Goal: Information Seeking & Learning: Learn about a topic

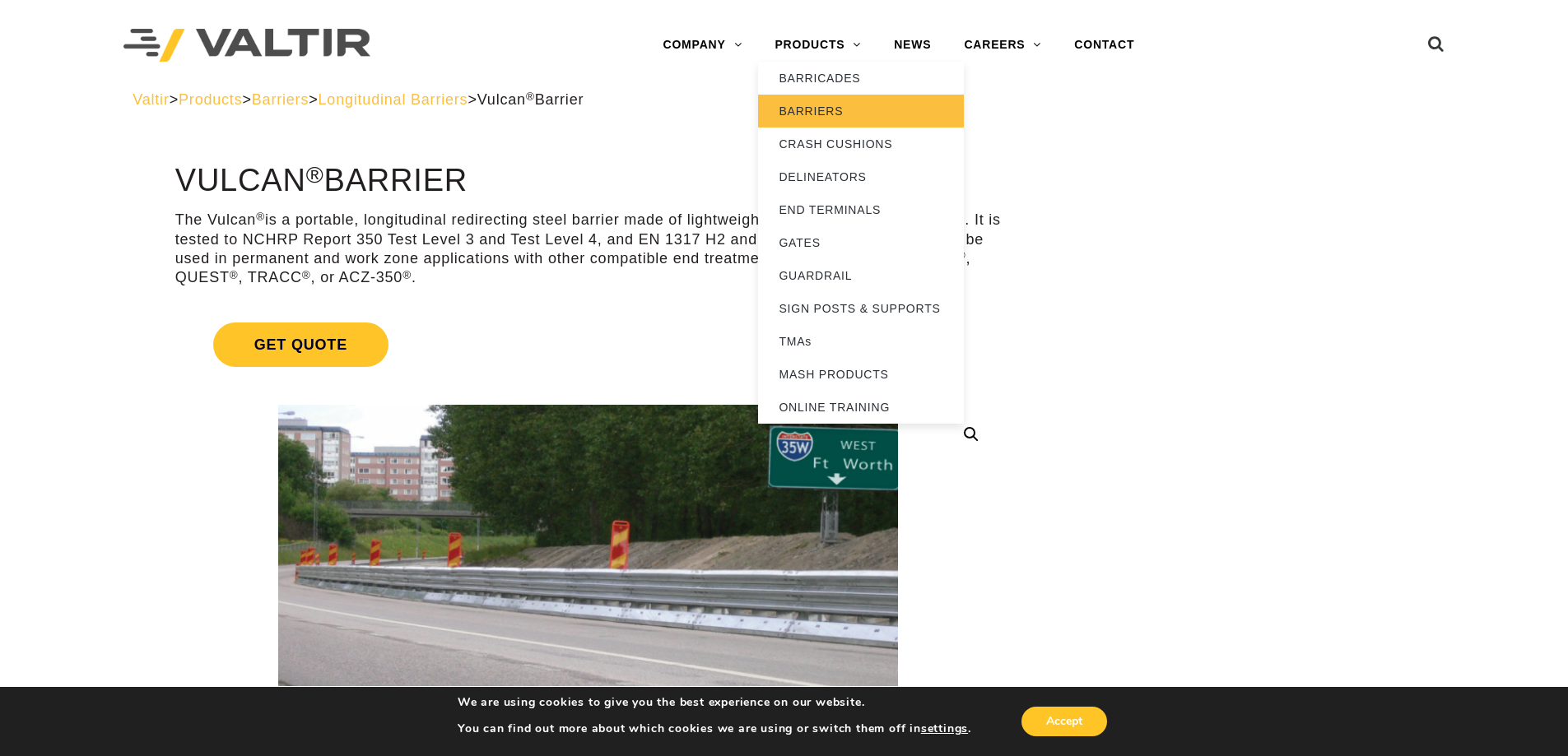
click at [821, 111] on link "BARRIERS" at bounding box center [861, 111] width 206 height 33
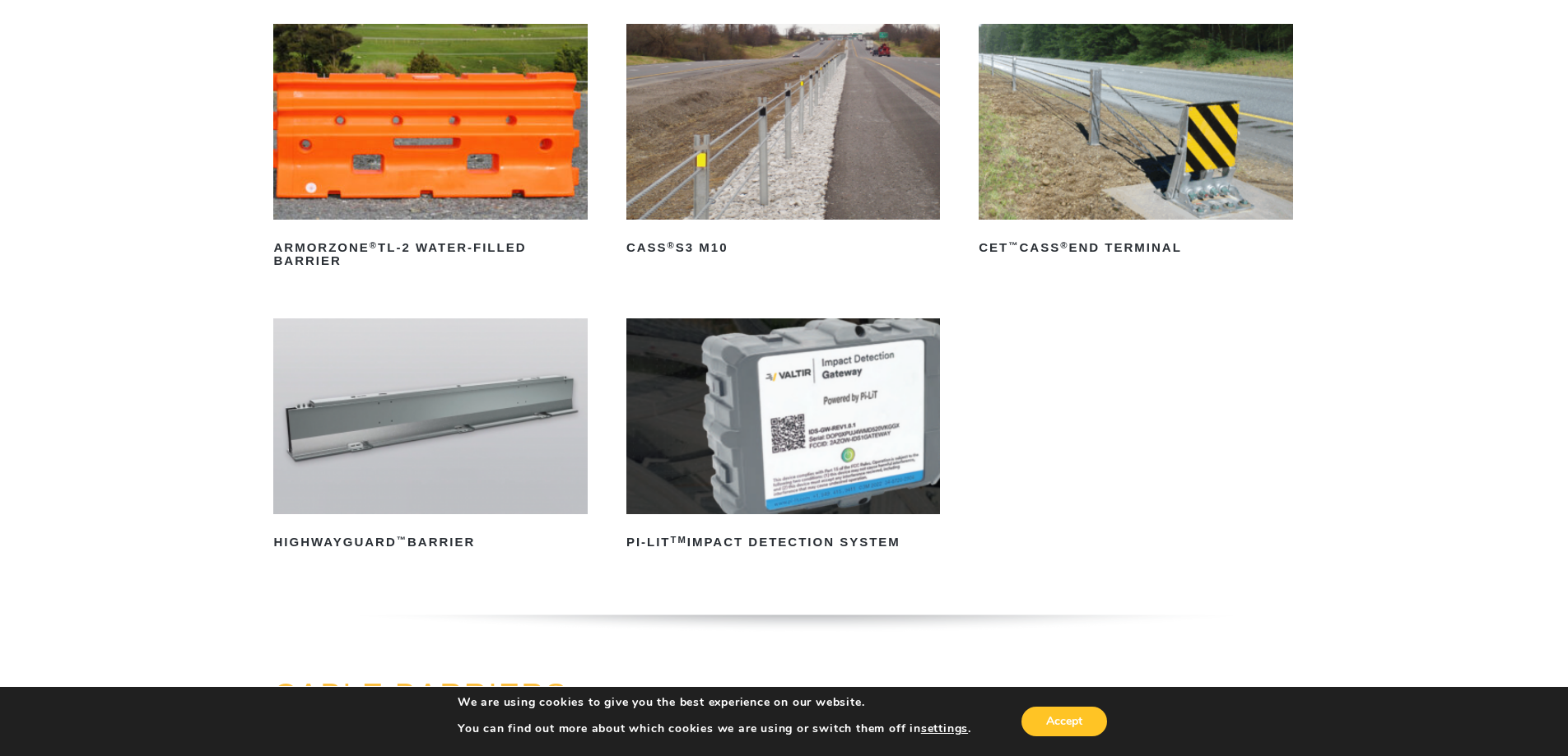
scroll to position [247, 0]
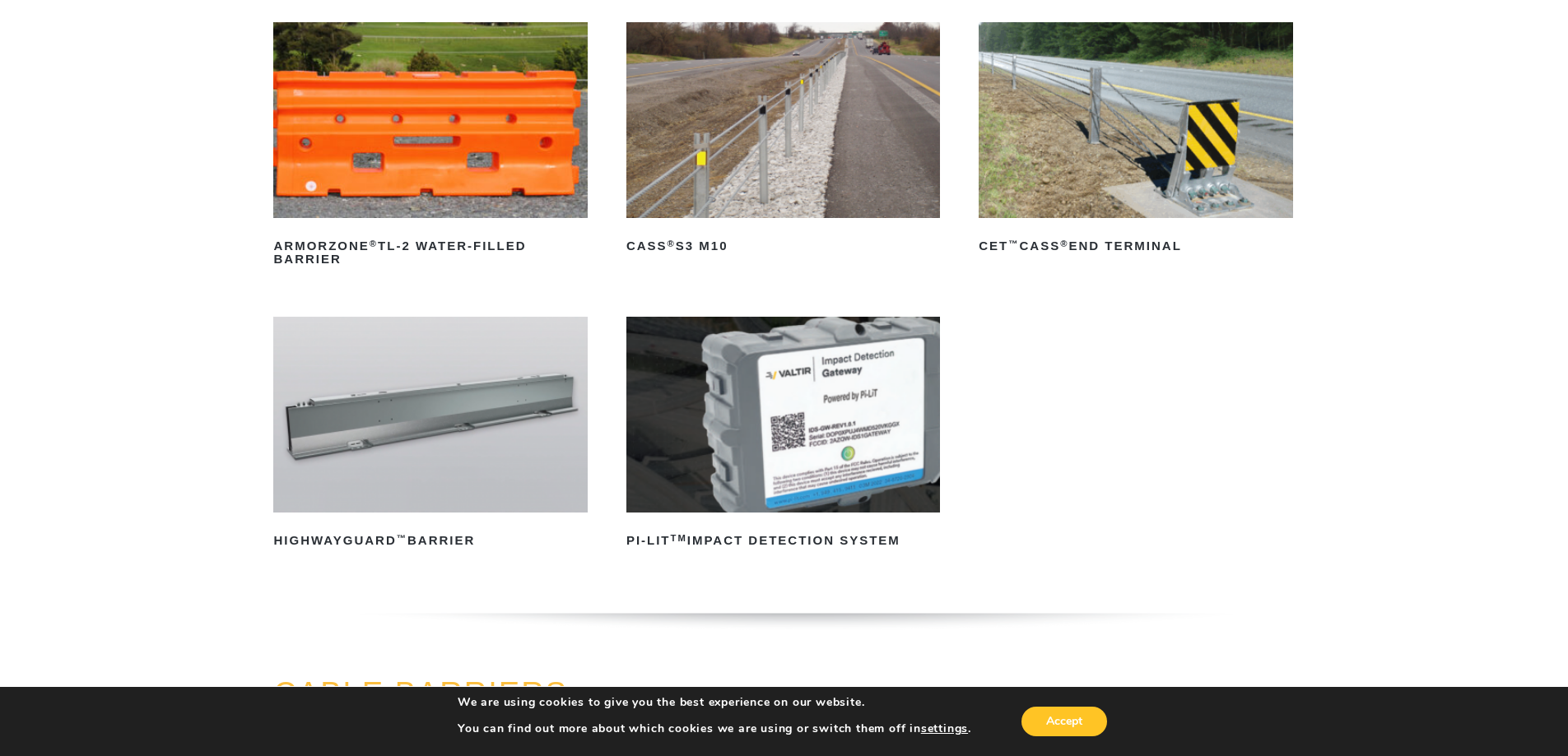
click at [418, 445] on img at bounding box center [430, 415] width 313 height 196
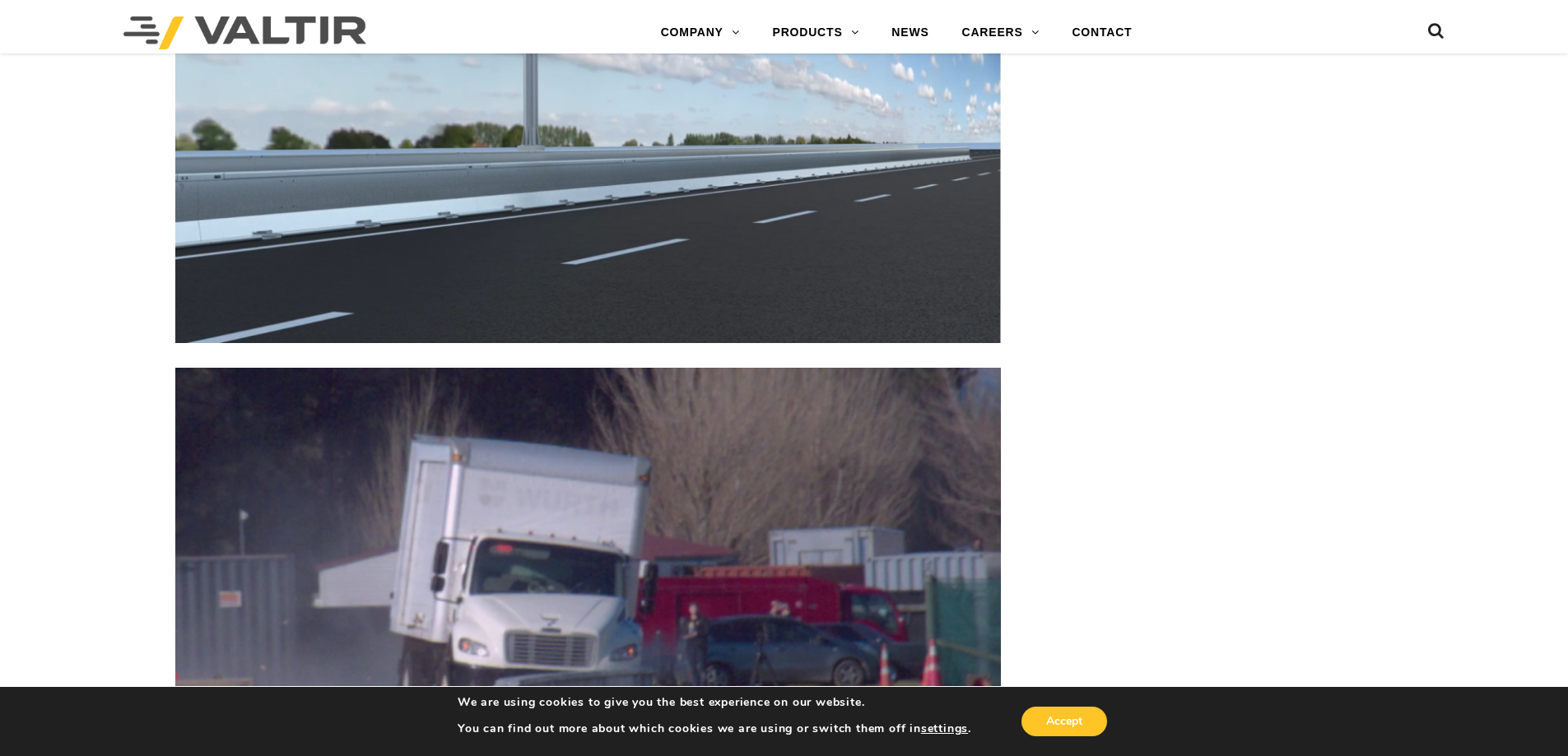
scroll to position [4605, 0]
